Goal: Check status: Check status

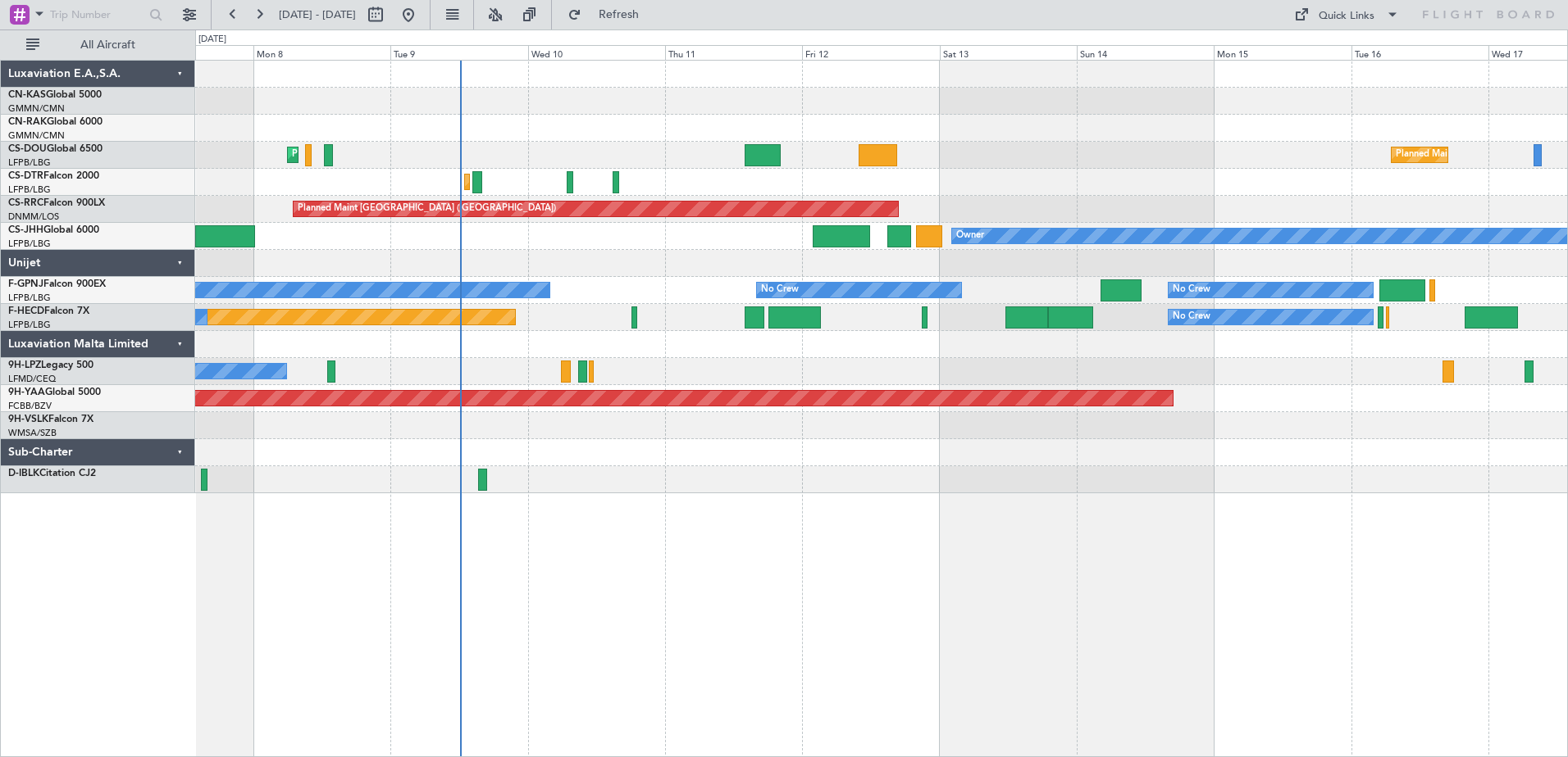
click at [609, 382] on div "No Crew No Crew" at bounding box center [881, 371] width 1372 height 27
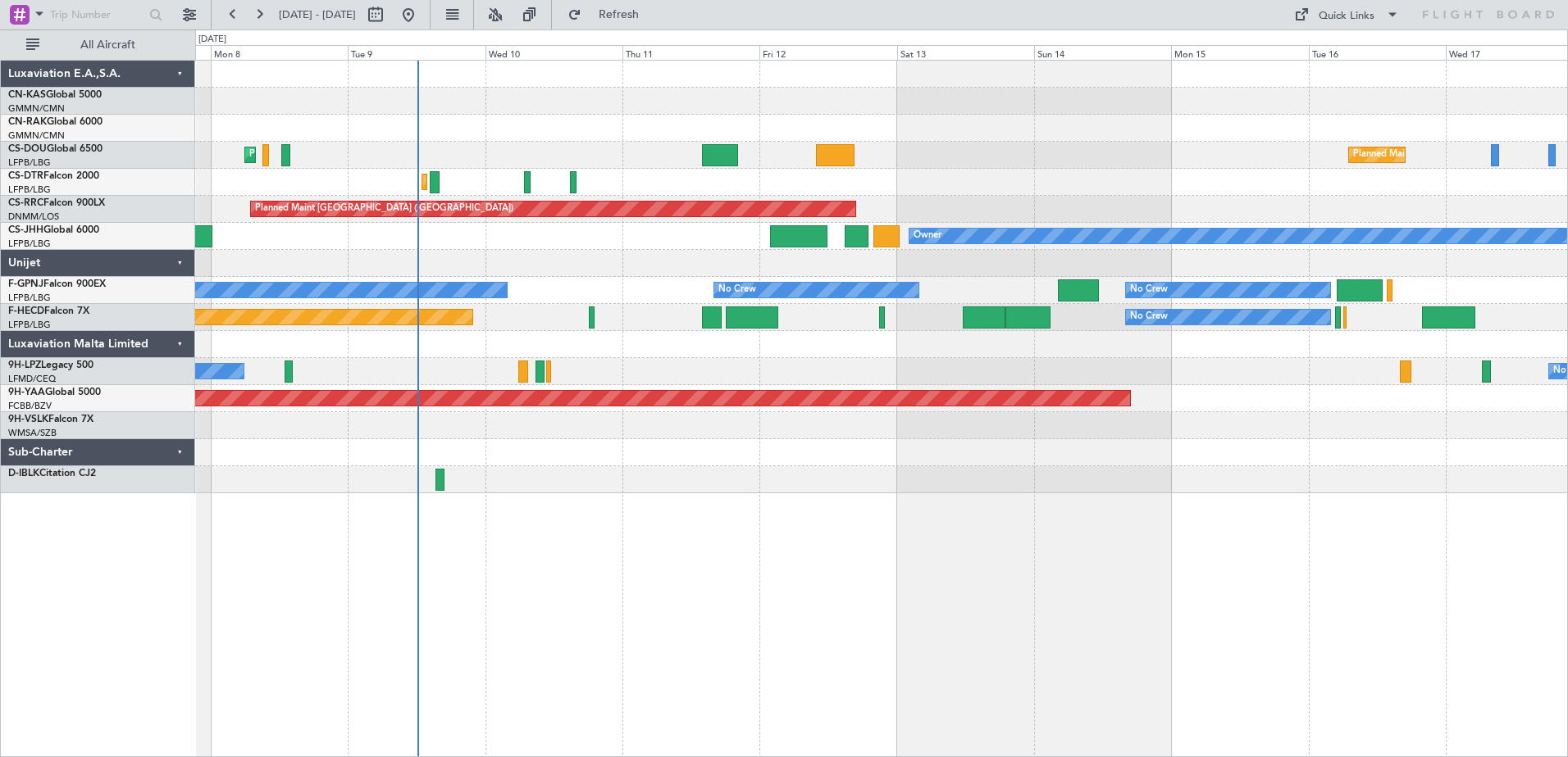
click at [834, 571] on div "Planned Maint [GEOGRAPHIC_DATA] ([GEOGRAPHIC_DATA]) Planned Maint [GEOGRAPHIC_D…" at bounding box center [882, 408] width 1373 height 697
click at [389, 22] on button at bounding box center [376, 15] width 27 height 26
select select "9"
select select "2025"
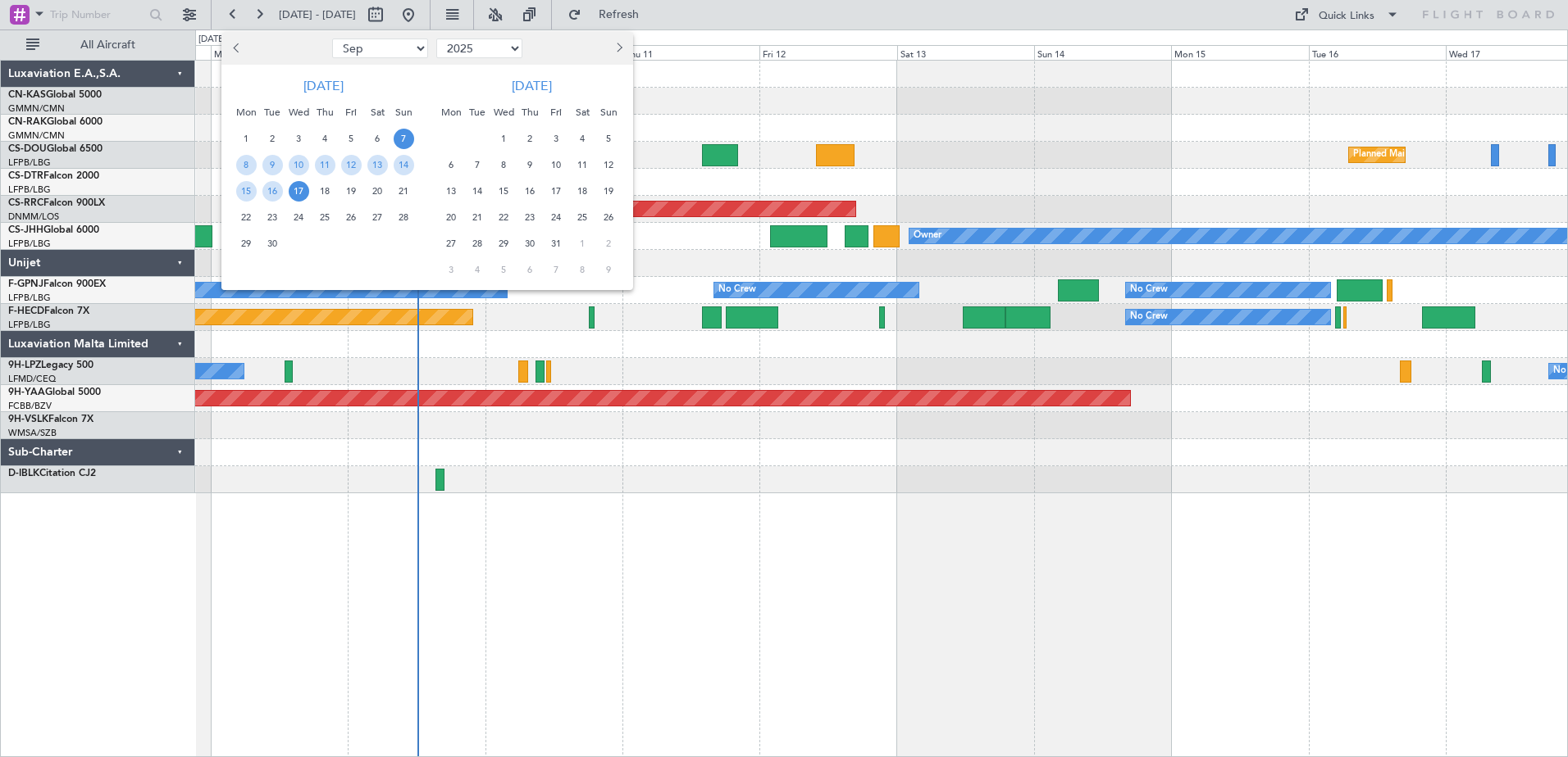
click at [418, 51] on select "Jan Feb Mar Apr May Jun [DATE] Aug Sep Oct Nov Dec" at bounding box center [380, 48] width 96 height 20
select select "7"
click at [332, 39] on select "Jan Feb Mar Apr May Jun [DATE] Aug Sep Oct Nov Dec" at bounding box center [380, 48] width 96 height 20
click at [293, 138] on span "2" at bounding box center [299, 139] width 21 height 21
click at [304, 137] on span "2" at bounding box center [299, 139] width 21 height 21
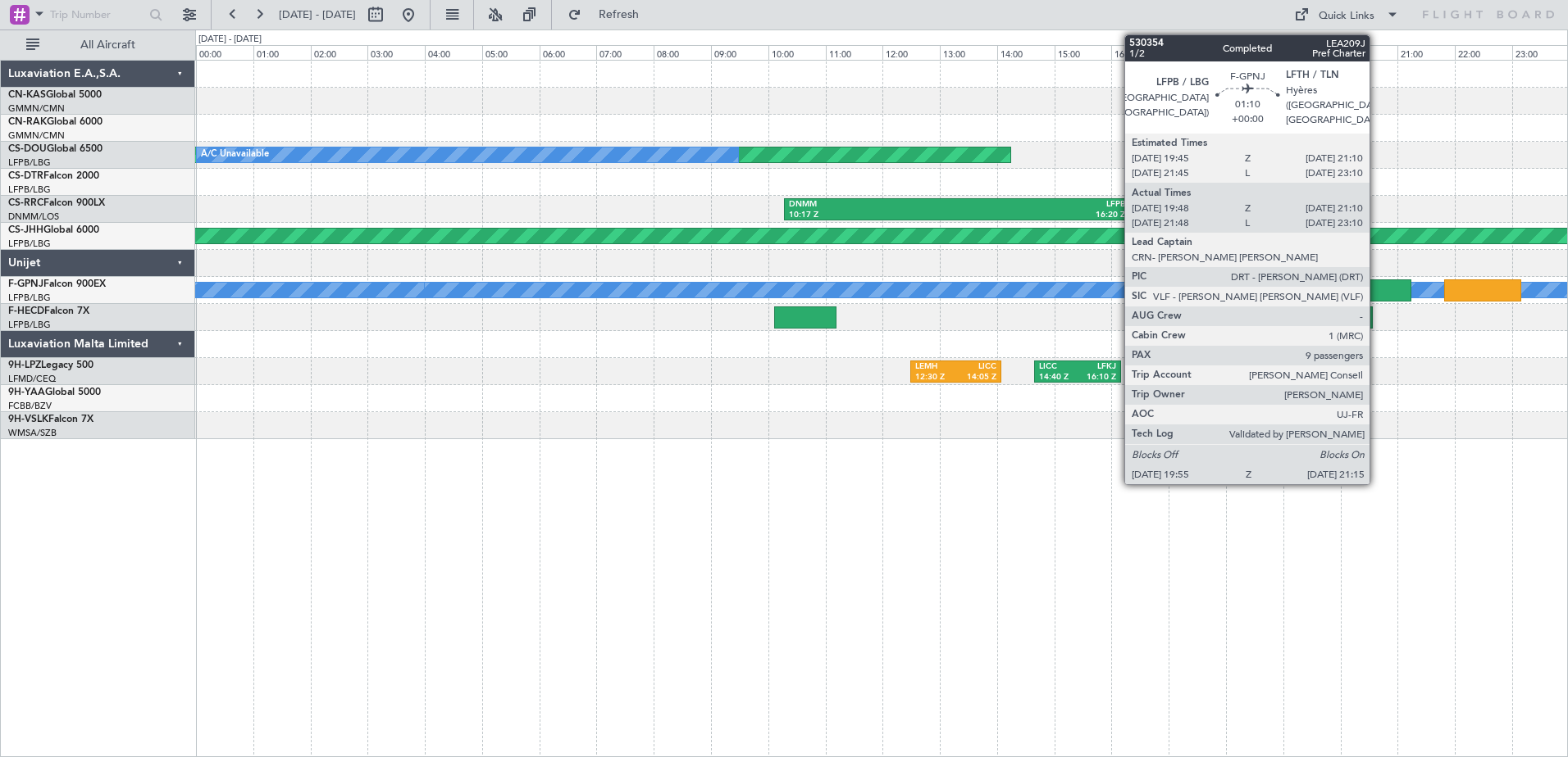
click at [1377, 287] on div at bounding box center [1373, 290] width 77 height 22
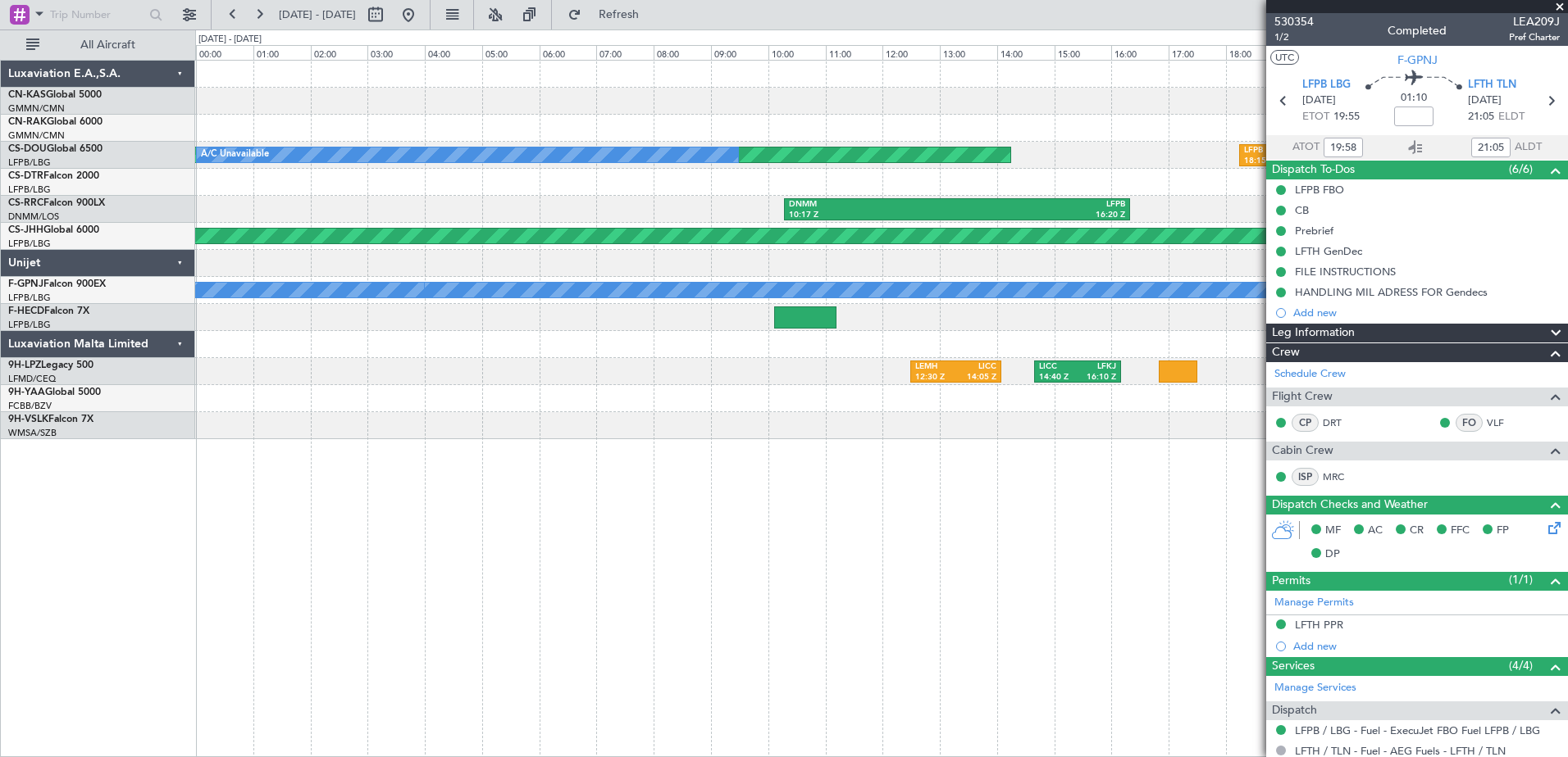
click at [1562, 5] on span at bounding box center [1559, 8] width 16 height 15
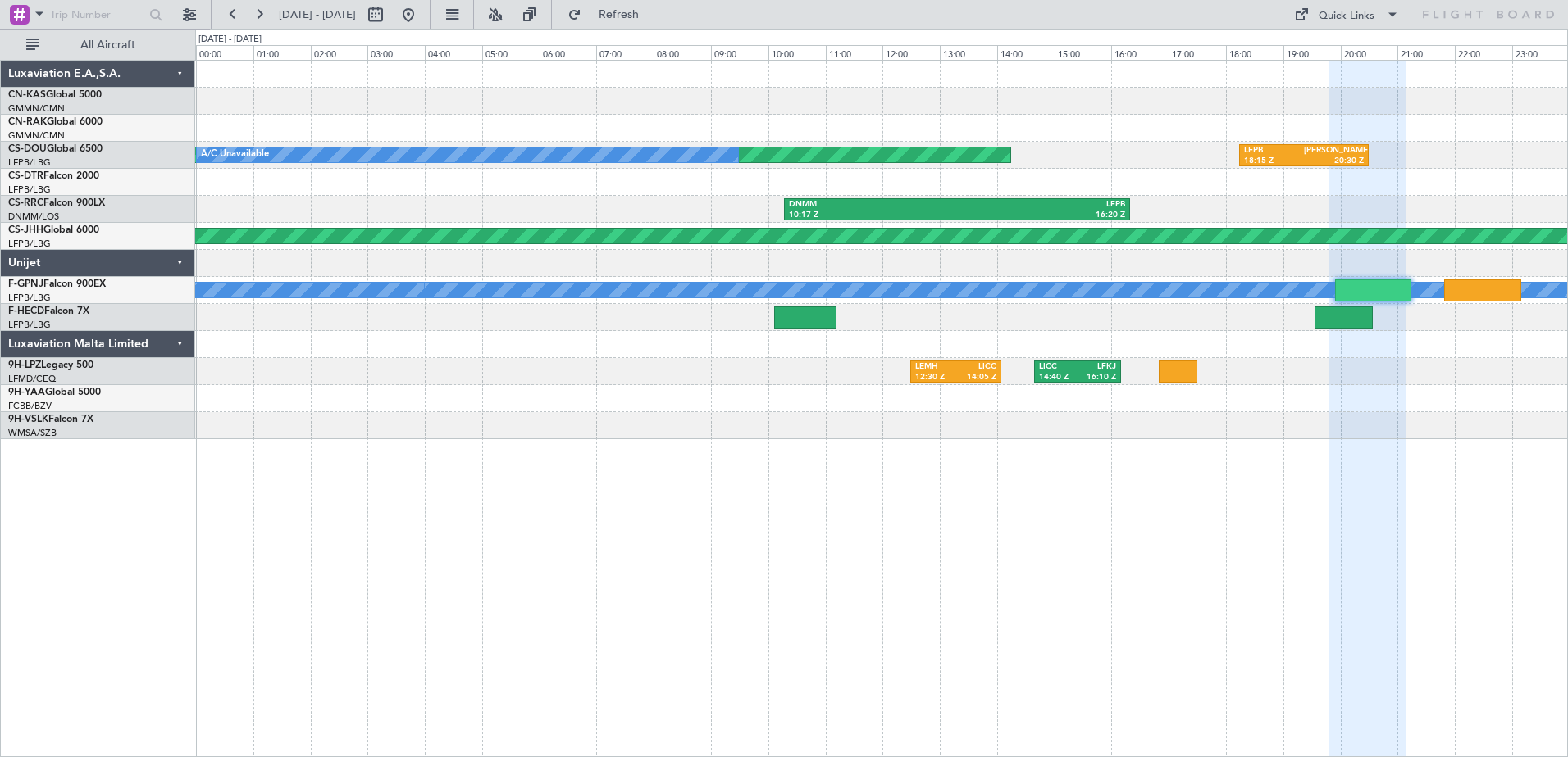
type input "0"
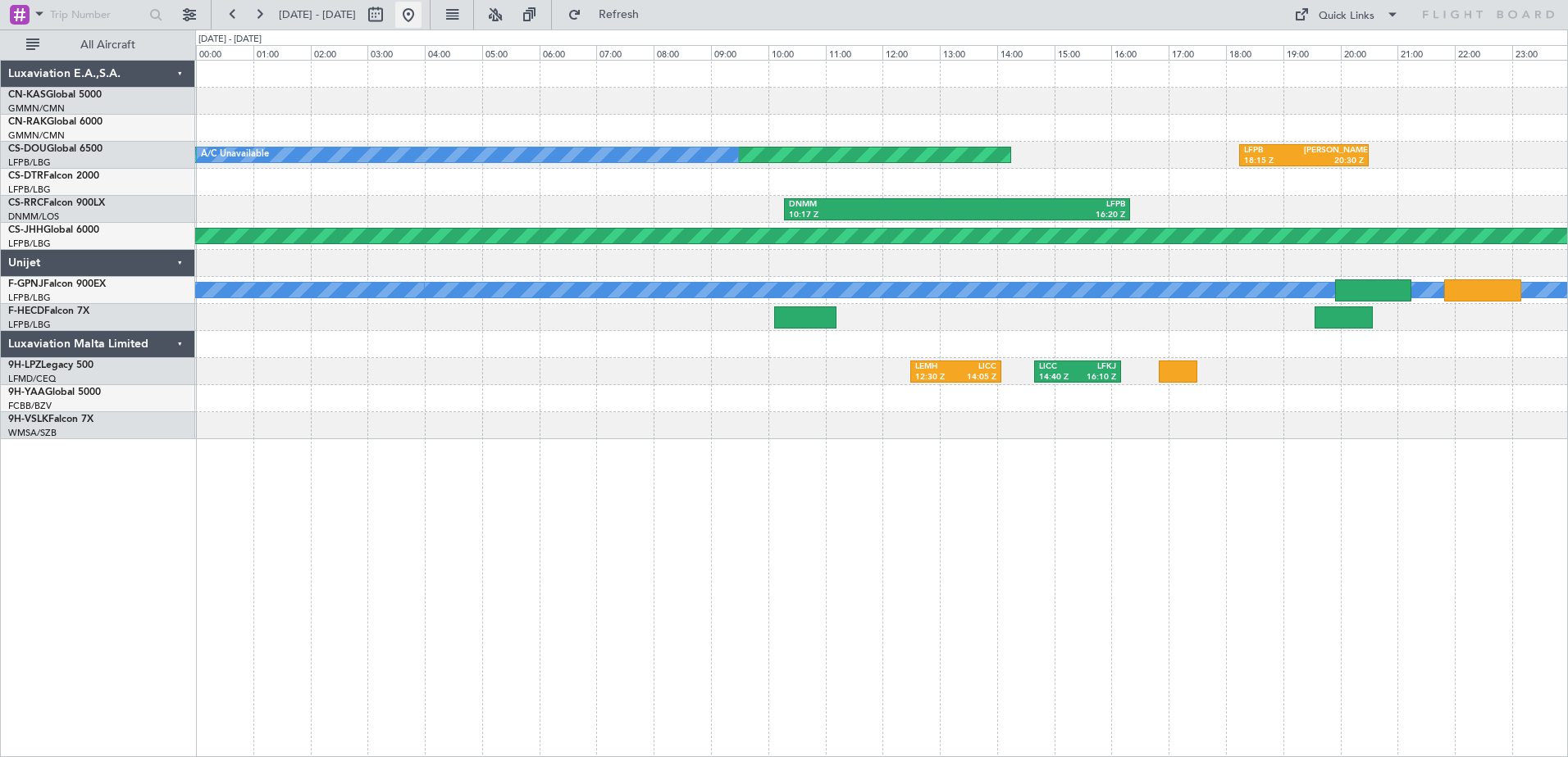
click at [421, 8] on button at bounding box center [408, 15] width 27 height 26
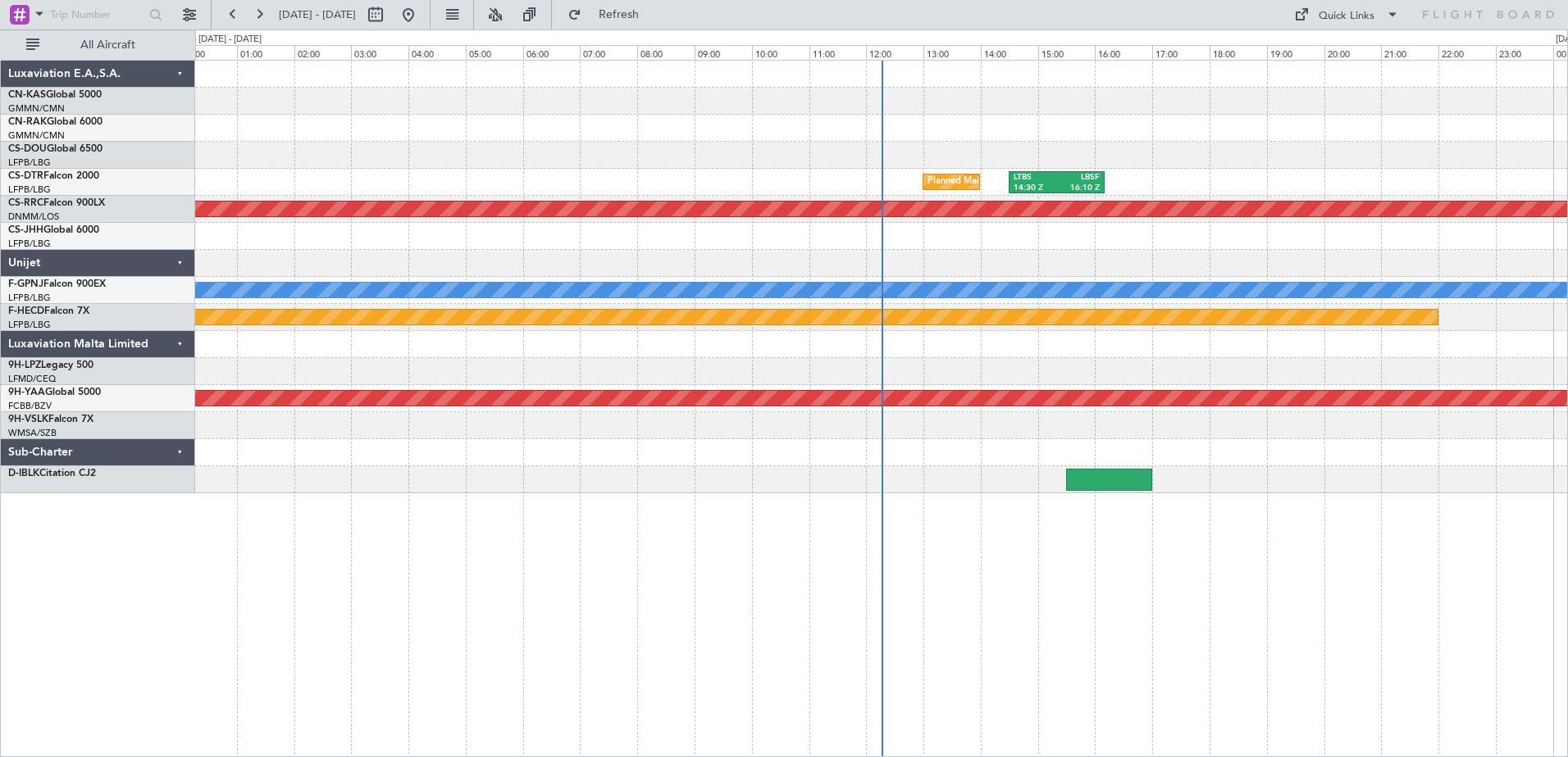
click at [959, 335] on div at bounding box center [881, 344] width 1372 height 27
